Goal: Information Seeking & Learning: Learn about a topic

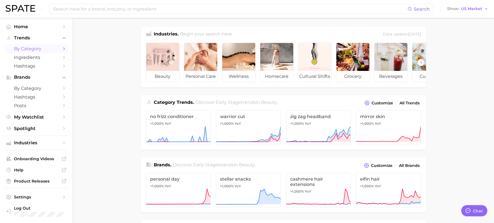
click at [40, 47] on span "by Category" at bounding box center [36, 48] width 45 height 5
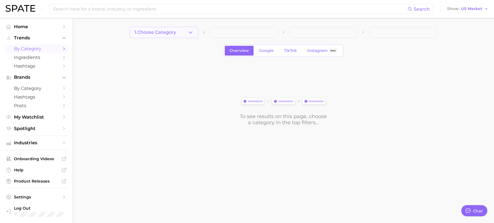
click at [189, 36] on button "1. Choose Category" at bounding box center [164, 32] width 69 height 11
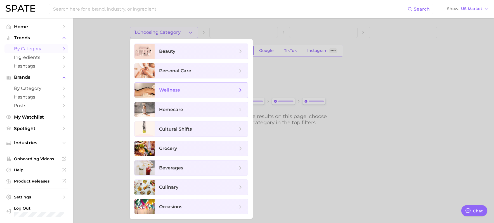
click at [188, 95] on span "wellness" at bounding box center [201, 90] width 93 height 15
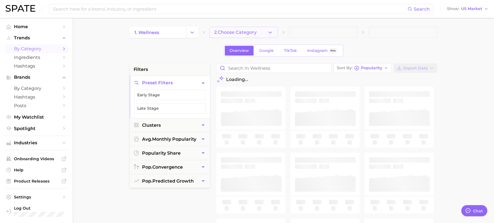
click at [261, 35] on button "2. Choose Category" at bounding box center [243, 32] width 69 height 11
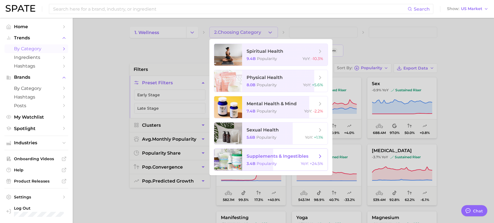
click at [273, 160] on span "supplements & ingestibles 3.4b Popularity YoY : +24.5%" at bounding box center [285, 160] width 86 height 22
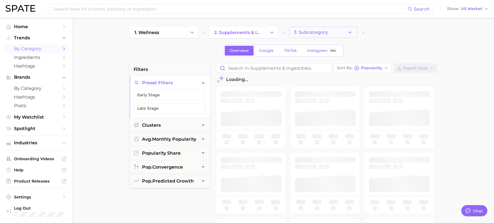
click at [343, 29] on button "3. Subcategory" at bounding box center [323, 32] width 69 height 11
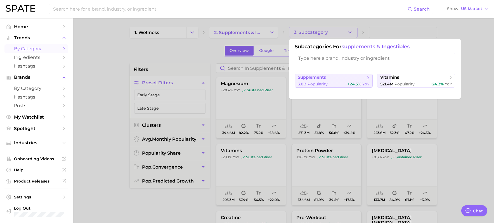
click at [333, 82] on div "3.0b Popularity +24.3% YoY" at bounding box center [334, 84] width 72 height 5
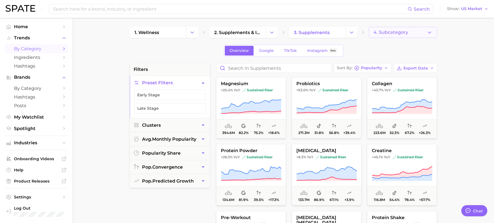
click at [420, 32] on button "4. Subcategory" at bounding box center [403, 32] width 69 height 11
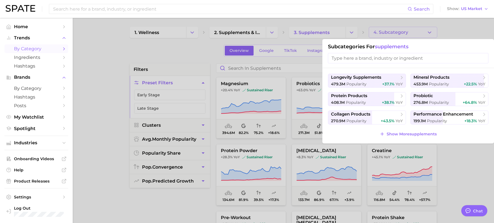
click at [476, 24] on div at bounding box center [247, 111] width 494 height 223
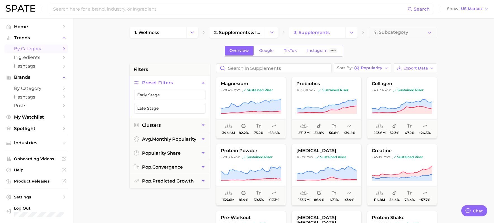
click at [290, 45] on div "Overview Google TikTok Instagram Beta" at bounding box center [284, 51] width 120 height 12
click at [291, 51] on span "TikTok" at bounding box center [290, 50] width 13 height 5
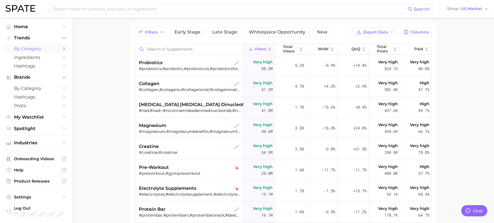
scroll to position [45, 0]
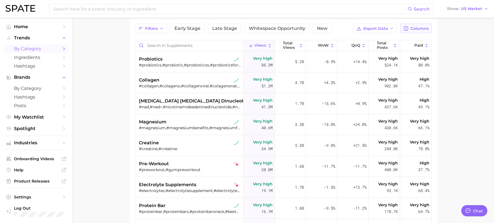
click at [414, 29] on span "Columns" at bounding box center [419, 28] width 18 height 5
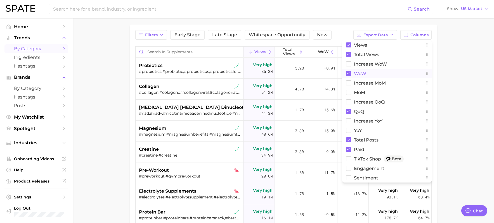
scroll to position [37, 0]
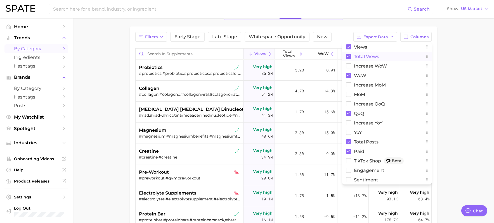
click at [363, 56] on span "Total Views" at bounding box center [366, 56] width 25 height 5
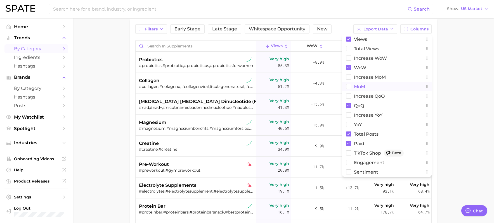
click at [359, 86] on span "MoM" at bounding box center [359, 86] width 11 height 5
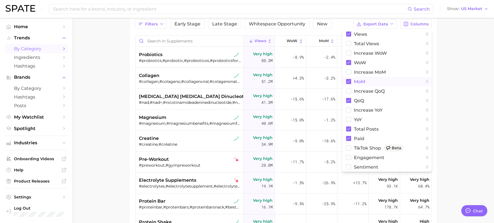
scroll to position [52, 0]
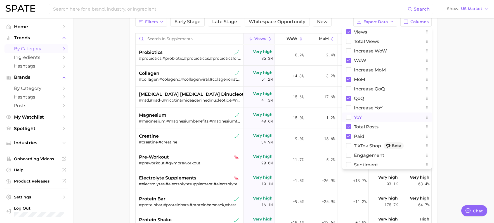
click at [359, 117] on span "YoY" at bounding box center [358, 117] width 8 height 5
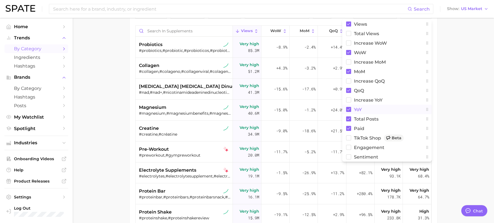
scroll to position [62, 0]
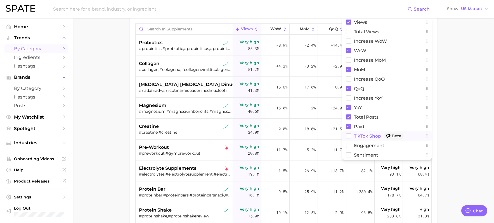
click at [363, 136] on span "TikTok Shop Beta" at bounding box center [379, 136] width 50 height 7
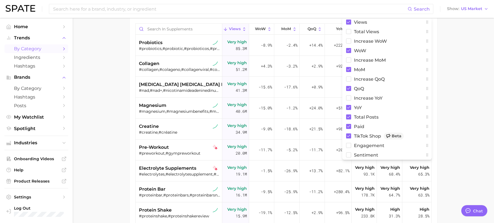
click at [462, 100] on main "1. wellness 2. supplements & ingestibles 3. supplements 4. Subcategory Overview…" at bounding box center [283, 118] width 421 height 324
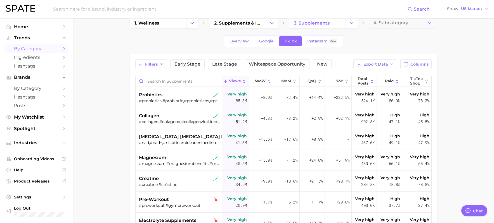
scroll to position [0, 0]
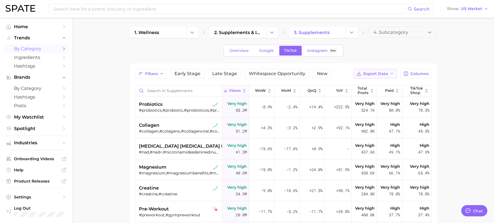
click at [376, 75] on span "Export Data" at bounding box center [375, 74] width 25 height 5
click at [373, 82] on span "Table Data CSV" at bounding box center [360, 84] width 31 height 5
click at [190, 34] on icon "Change Category" at bounding box center [192, 33] width 6 height 6
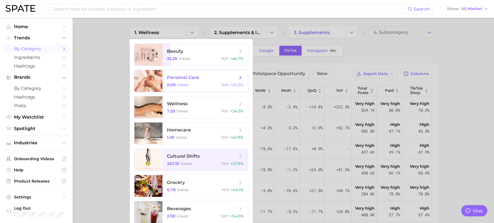
click at [178, 86] on span "views" at bounding box center [182, 84] width 11 height 5
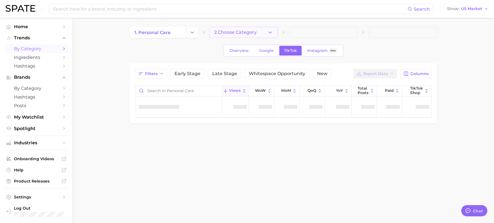
click at [272, 32] on icon "button" at bounding box center [270, 33] width 6 height 6
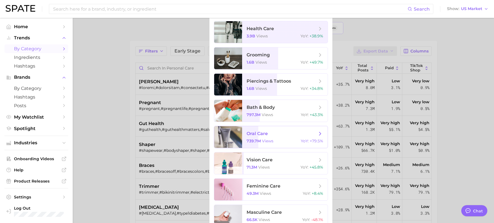
scroll to position [23, 0]
click at [267, 133] on span "oral care" at bounding box center [257, 133] width 21 height 5
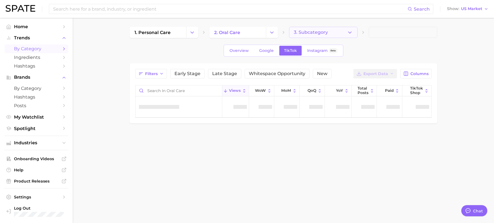
click at [339, 34] on button "3. Subcategory" at bounding box center [323, 32] width 69 height 11
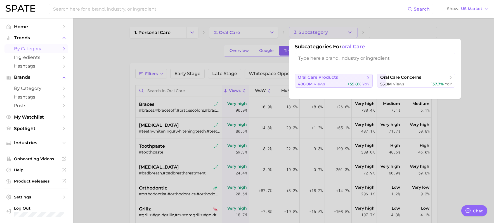
click at [326, 85] on div "488.0m views +59.8% YoY" at bounding box center [334, 84] width 72 height 5
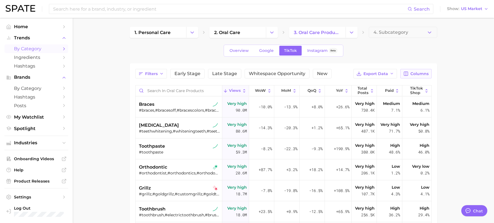
click at [415, 72] on span "Columns" at bounding box center [419, 74] width 18 height 5
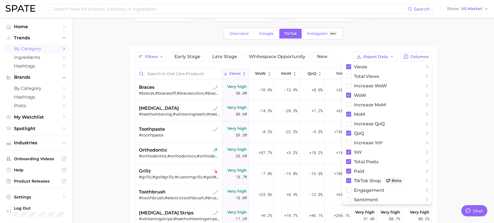
scroll to position [20, 0]
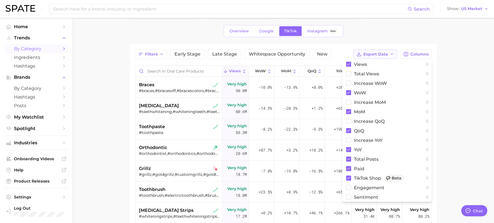
click at [384, 49] on button "Export Data" at bounding box center [375, 54] width 44 height 10
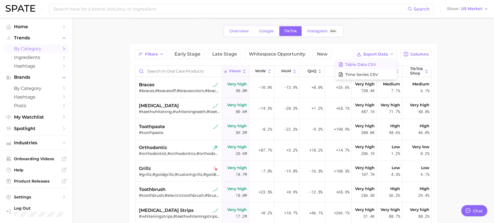
click at [382, 64] on button "Table Data CSV" at bounding box center [367, 65] width 62 height 10
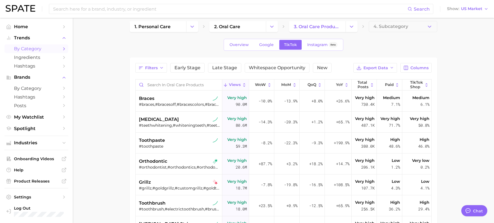
scroll to position [0, 0]
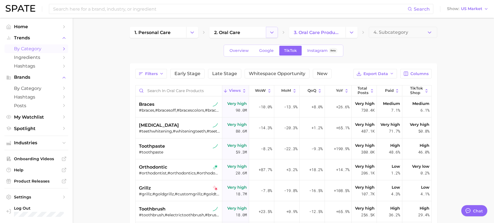
click at [270, 31] on icon "Change Category" at bounding box center [272, 33] width 6 height 6
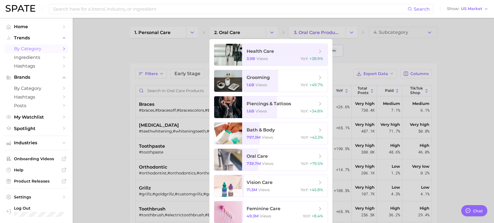
scroll to position [18, 0]
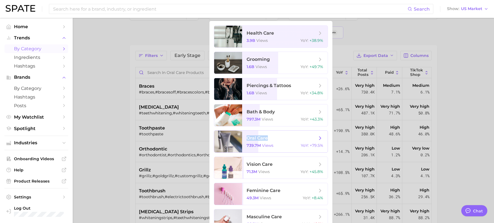
drag, startPoint x: 270, startPoint y: 140, endPoint x: 274, endPoint y: 133, distance: 8.3
click at [274, 133] on span "oral care 739.7m views YoY : +79.5%" at bounding box center [285, 142] width 86 height 22
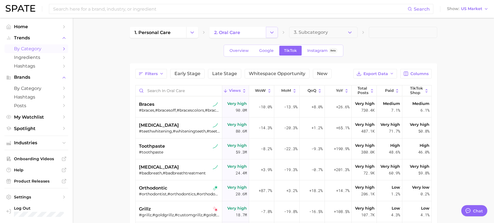
click at [270, 33] on icon "Change Category" at bounding box center [272, 33] width 6 height 6
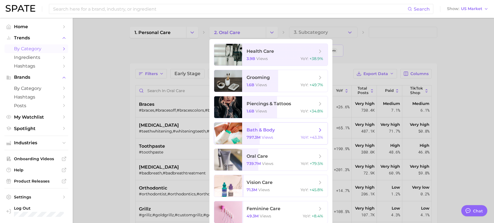
click at [276, 135] on div "797.3m views YoY : +43.3%" at bounding box center [285, 137] width 77 height 5
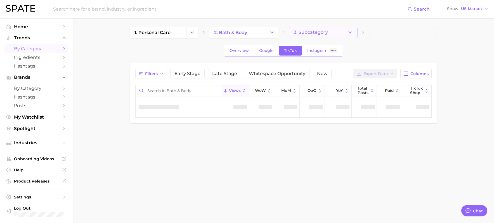
click at [349, 31] on icon "button" at bounding box center [350, 33] width 6 height 6
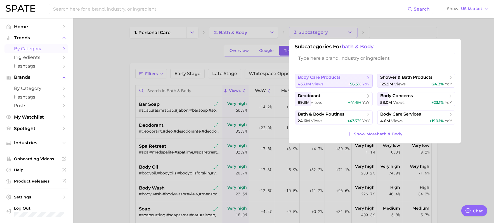
click at [322, 80] on span "body care products" at bounding box center [319, 77] width 43 height 5
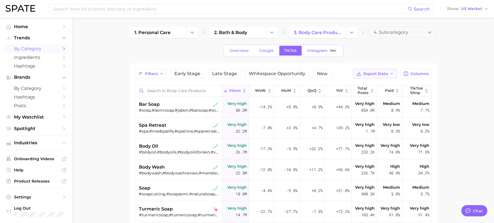
click at [388, 73] on span "Export Data" at bounding box center [375, 74] width 25 height 5
click at [375, 84] on span "Table Data CSV" at bounding box center [360, 84] width 31 height 5
click at [193, 34] on icon "Change Category" at bounding box center [192, 33] width 6 height 6
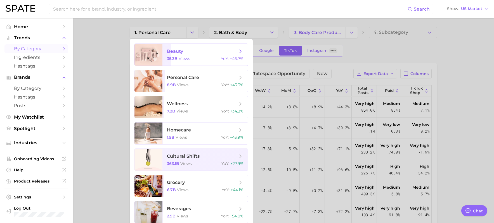
click at [192, 57] on div "35.3b views YoY : +46.7%" at bounding box center [205, 58] width 77 height 5
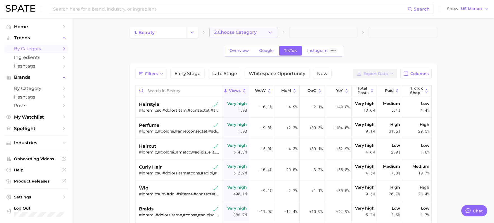
type textarea "x"
click at [271, 34] on icon "button" at bounding box center [270, 33] width 6 height 6
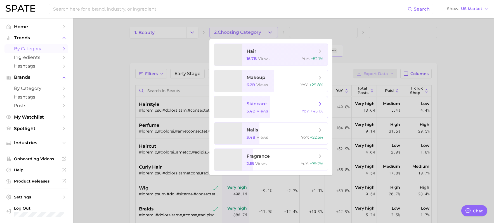
click at [263, 109] on span "views" at bounding box center [262, 111] width 11 height 5
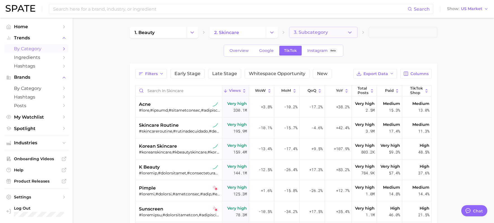
click at [343, 35] on button "3. Subcategory" at bounding box center [323, 32] width 69 height 11
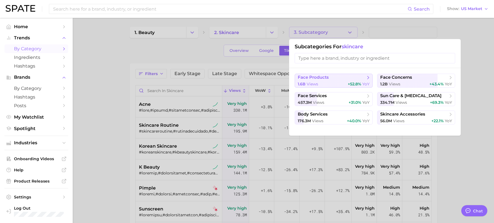
click at [336, 79] on span "face products" at bounding box center [332, 78] width 68 height 6
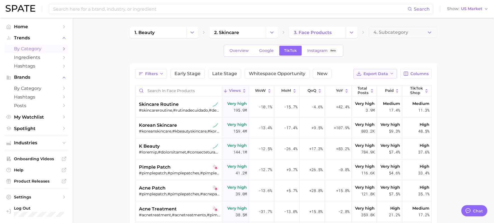
click at [389, 75] on button "Export Data" at bounding box center [375, 74] width 44 height 10
click at [380, 84] on button "Table Data CSV" at bounding box center [367, 84] width 62 height 10
click at [195, 39] on div "1. beauty 2. skincare 3. face products 4. Subcategory Overview Google TikTok In…" at bounding box center [284, 170] width 308 height 287
click at [192, 33] on polyline "Change Category" at bounding box center [192, 32] width 3 height 1
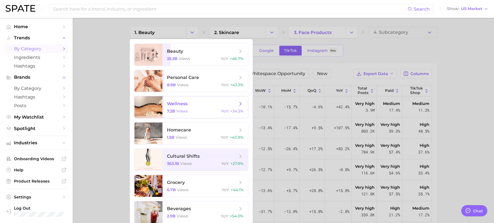
click at [193, 109] on div "7.2b views YoY : +34.3%" at bounding box center [205, 111] width 77 height 5
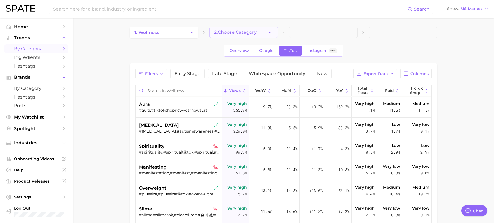
click at [273, 32] on icon "button" at bounding box center [270, 33] width 6 height 6
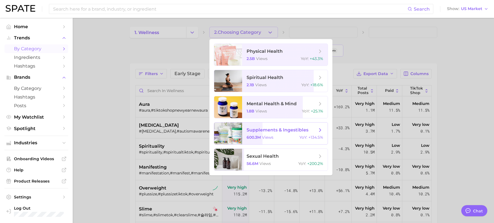
click at [272, 136] on span "views" at bounding box center [267, 137] width 11 height 5
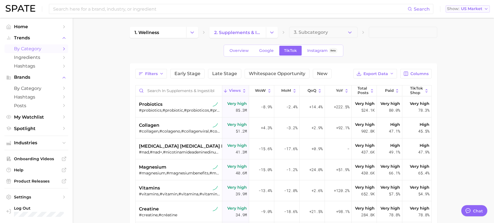
click at [481, 10] on span "US Market" at bounding box center [471, 8] width 21 height 3
click at [471, 27] on span "United Kingdom" at bounding box center [469, 28] width 43 height 5
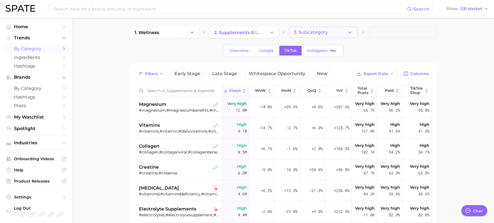
click at [346, 29] on button "3. Subcategory" at bounding box center [323, 32] width 69 height 11
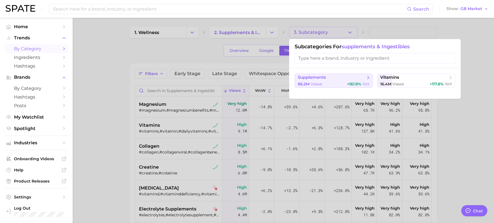
click at [324, 80] on span "supplements" at bounding box center [312, 77] width 28 height 5
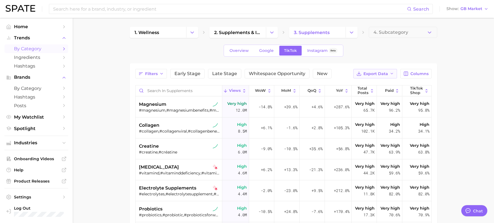
click at [392, 72] on icon "button" at bounding box center [392, 74] width 4 height 4
click at [370, 84] on span "Table Data CSV" at bounding box center [360, 84] width 31 height 5
click at [471, 8] on span "GB Market" at bounding box center [472, 8] width 22 height 3
click at [456, 71] on button "Global" at bounding box center [469, 68] width 49 height 10
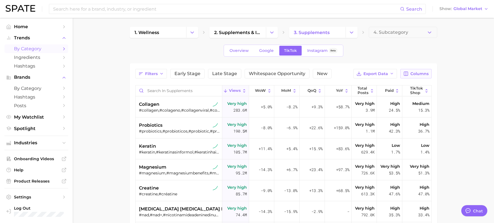
click at [418, 75] on span "Columns" at bounding box center [419, 74] width 18 height 5
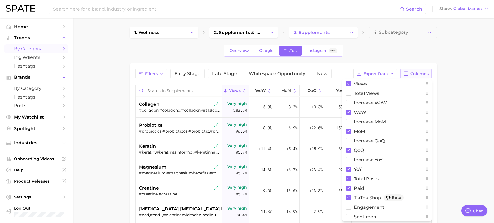
click at [427, 74] on span "Columns" at bounding box center [419, 74] width 18 height 5
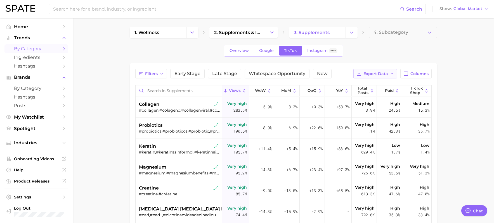
click at [378, 75] on span "Export Data" at bounding box center [375, 74] width 25 height 5
click at [376, 82] on button "Table Data CSV" at bounding box center [367, 84] width 62 height 10
